Goal: Task Accomplishment & Management: Complete application form

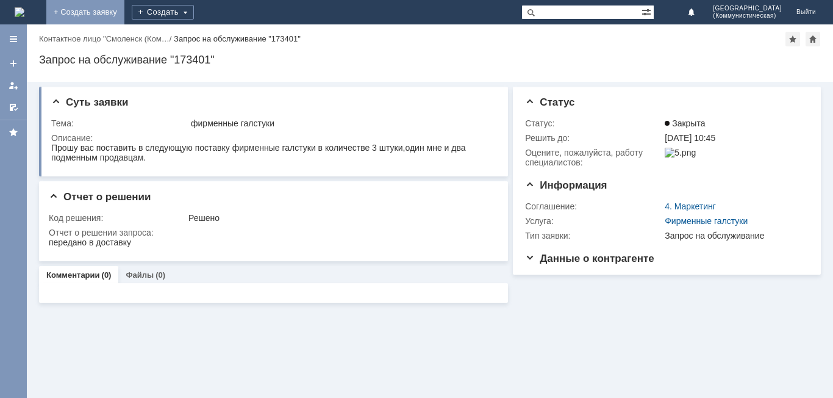
click at [124, 11] on link "+ Создать заявку" at bounding box center [85, 12] width 78 height 24
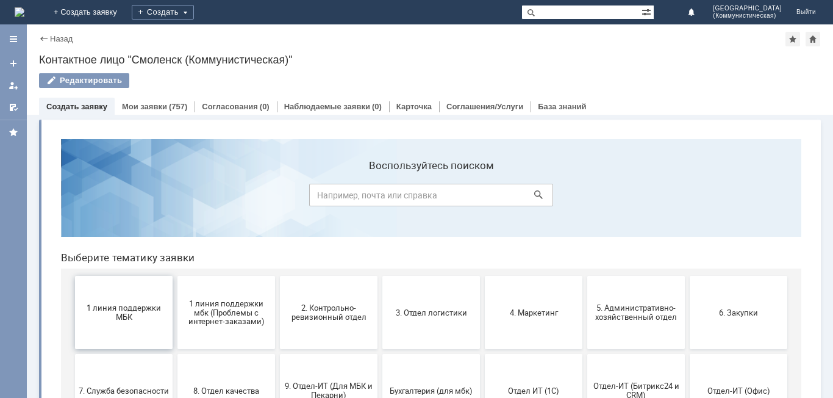
click at [85, 321] on span "1 линия поддержки МБК" at bounding box center [124, 312] width 90 height 18
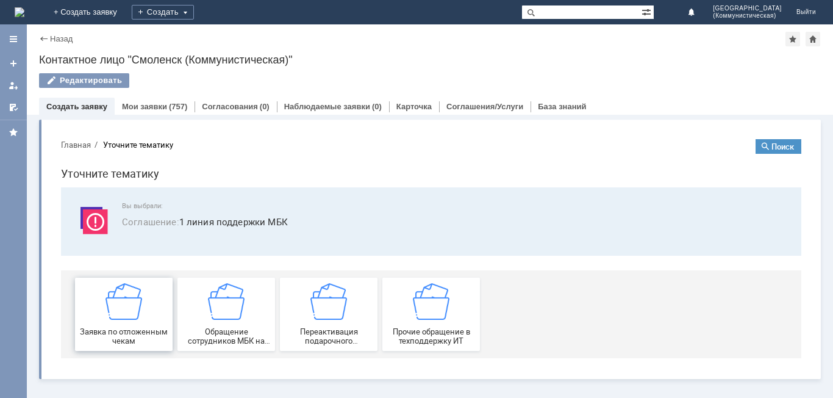
click at [123, 319] on img at bounding box center [124, 301] width 37 height 37
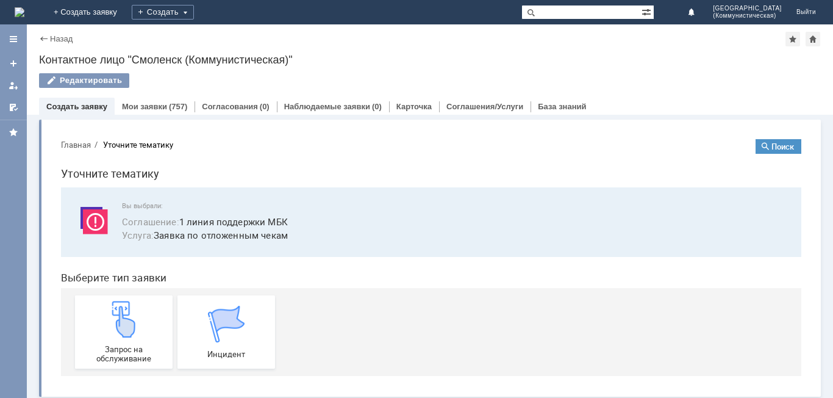
click at [123, 319] on img at bounding box center [124, 319] width 37 height 37
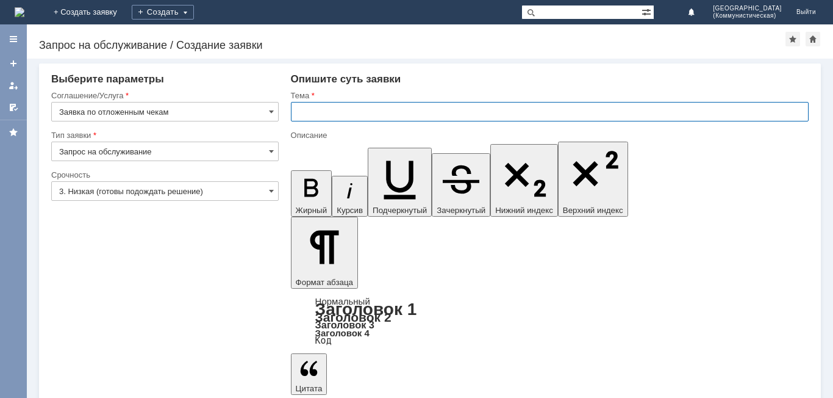
click at [296, 112] on input "text" at bounding box center [550, 112] width 518 height 20
type input "удалить чеки"
